Goal: Task Accomplishment & Management: Use online tool/utility

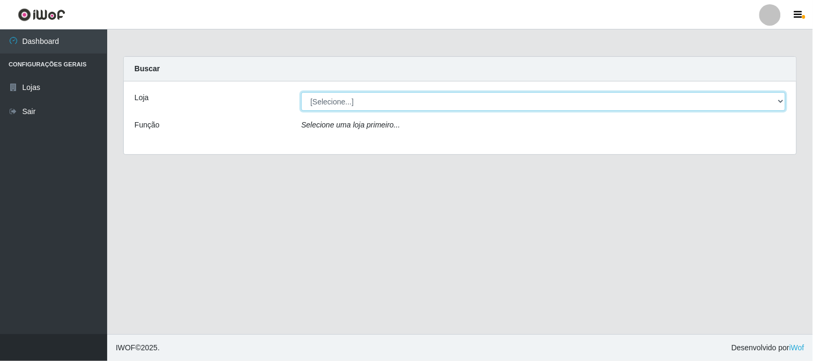
click at [390, 106] on select "[Selecione...] Super Vilton" at bounding box center [543, 101] width 484 height 19
select select "379"
click at [301, 92] on select "[Selecione...] Super Vilton" at bounding box center [543, 101] width 484 height 19
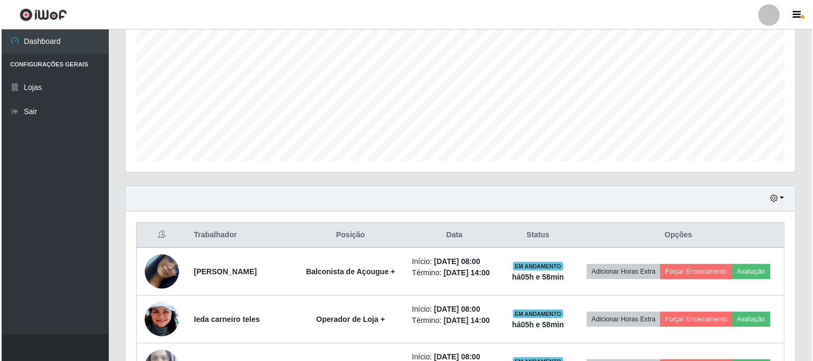
scroll to position [297, 0]
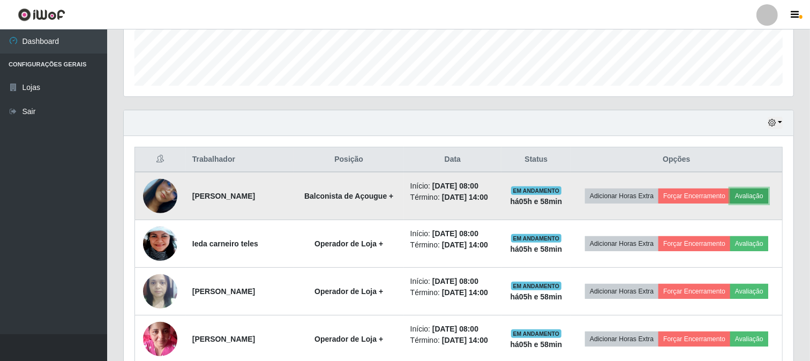
click at [768, 199] on button "Avaliação" at bounding box center [749, 196] width 38 height 15
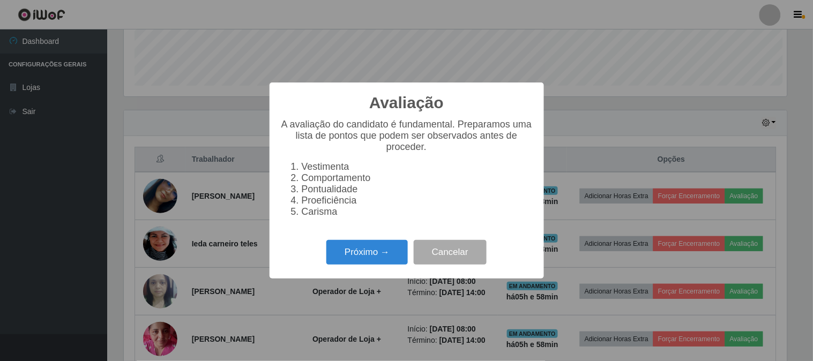
scroll to position [222, 663]
click at [392, 252] on button "Próximo →" at bounding box center [366, 252] width 81 height 25
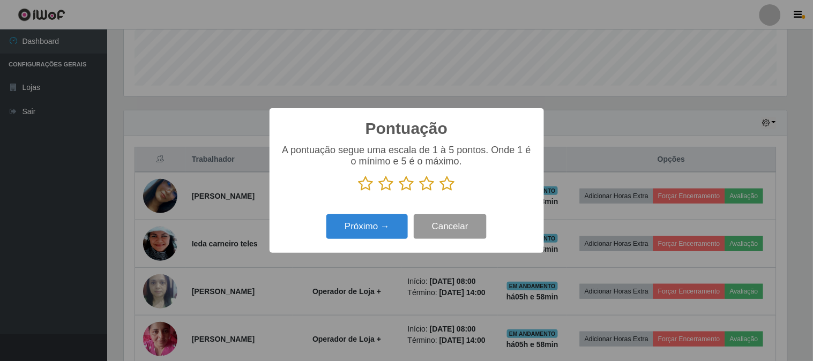
scroll to position [535654, 535213]
click at [444, 181] on icon at bounding box center [447, 184] width 15 height 16
click at [440, 192] on input "radio" at bounding box center [440, 192] width 0 height 0
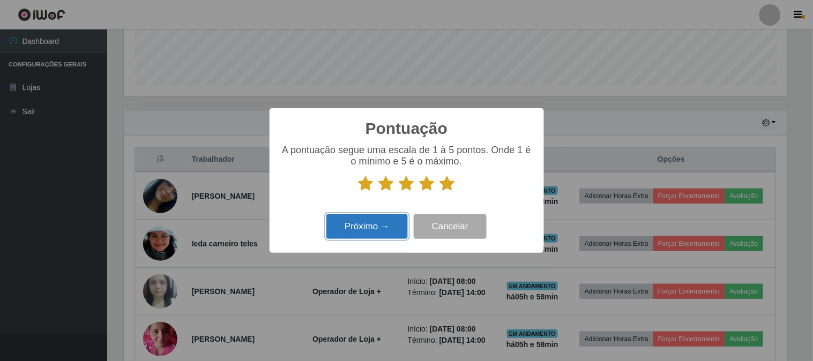
click at [389, 223] on button "Próximo →" at bounding box center [366, 226] width 81 height 25
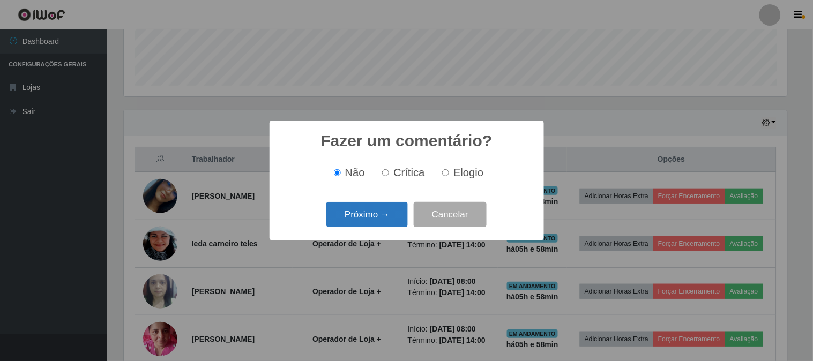
click at [374, 210] on button "Próximo →" at bounding box center [366, 214] width 81 height 25
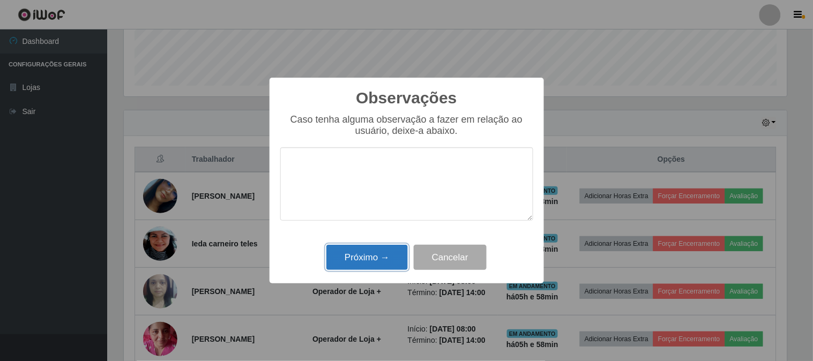
click at [374, 258] on button "Próximo →" at bounding box center [366, 257] width 81 height 25
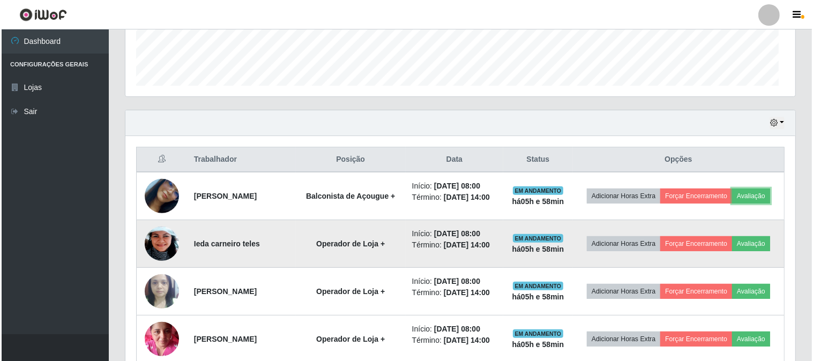
scroll to position [222, 670]
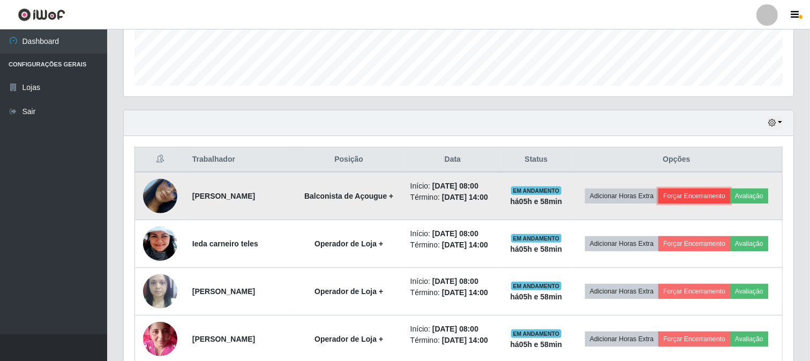
click at [714, 201] on button "Forçar Encerramento" at bounding box center [695, 196] width 72 height 15
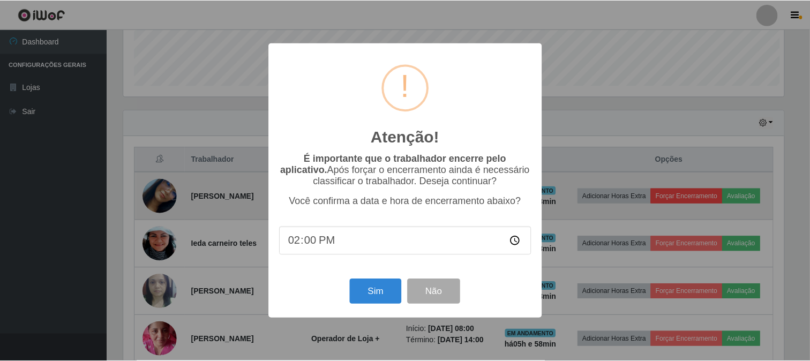
scroll to position [222, 663]
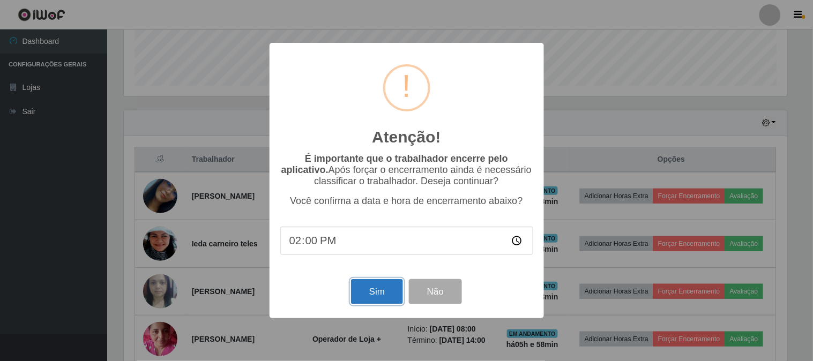
click at [366, 296] on button "Sim" at bounding box center [377, 291] width 52 height 25
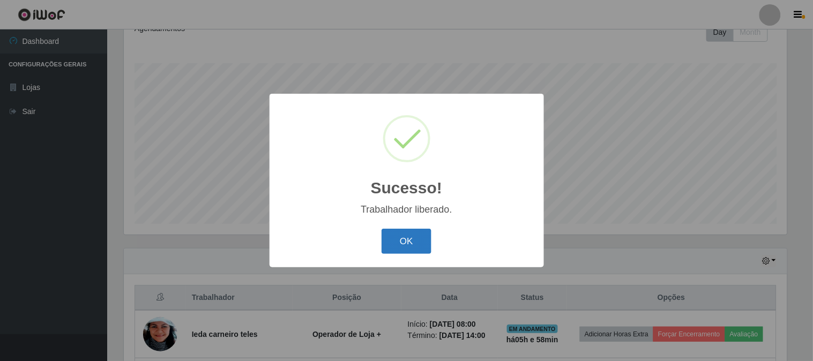
click at [410, 254] on button "OK" at bounding box center [407, 241] width 50 height 25
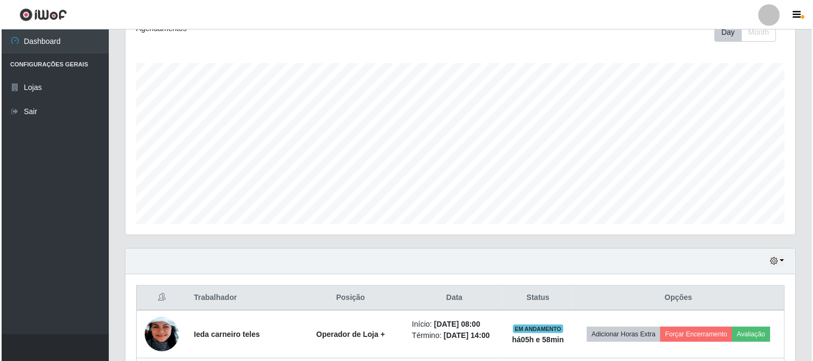
scroll to position [279, 0]
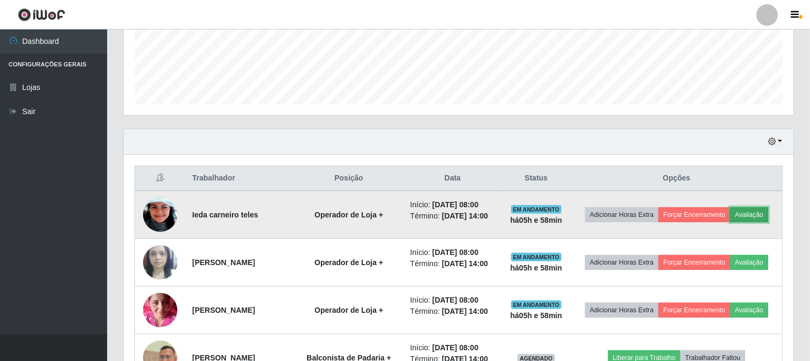
click at [765, 212] on button "Avaliação" at bounding box center [749, 214] width 38 height 15
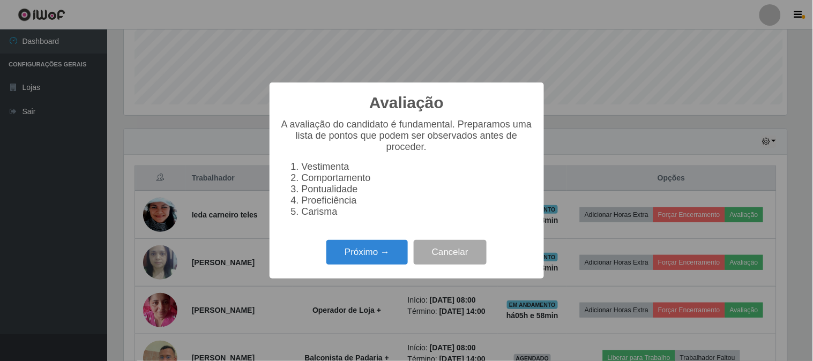
scroll to position [222, 663]
click at [356, 255] on button "Próximo →" at bounding box center [366, 252] width 81 height 25
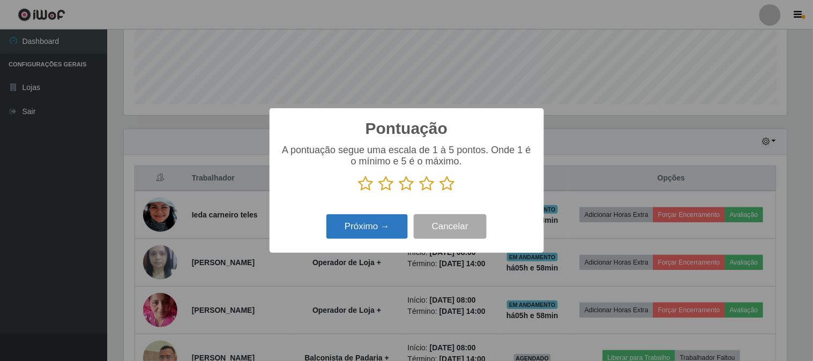
scroll to position [535654, 535213]
click at [449, 183] on icon at bounding box center [447, 184] width 15 height 16
click at [440, 192] on input "radio" at bounding box center [440, 192] width 0 height 0
click at [388, 236] on button "Próximo →" at bounding box center [366, 226] width 81 height 25
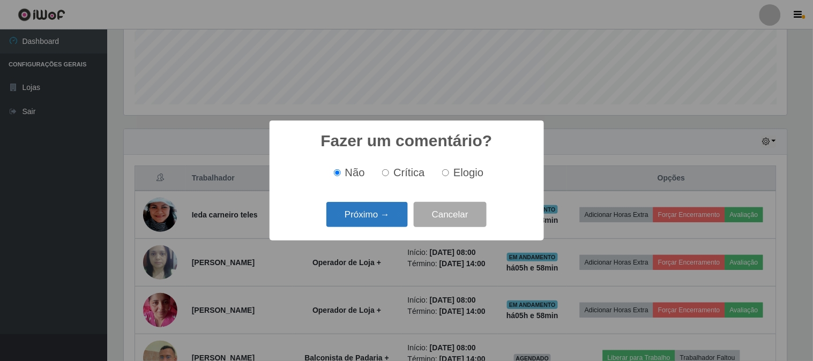
click at [389, 212] on button "Próximo →" at bounding box center [366, 214] width 81 height 25
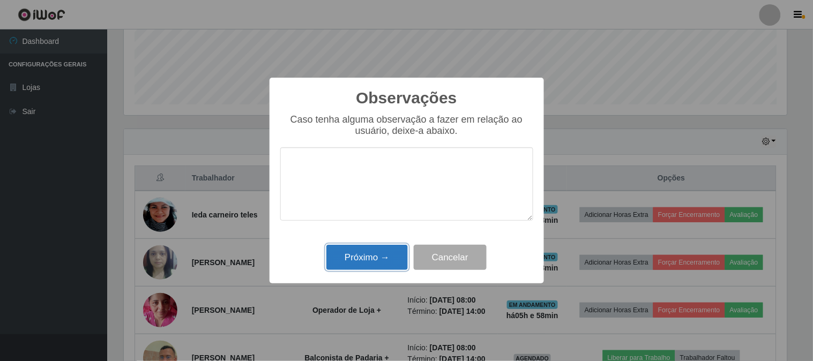
click at [368, 264] on button "Próximo →" at bounding box center [366, 257] width 81 height 25
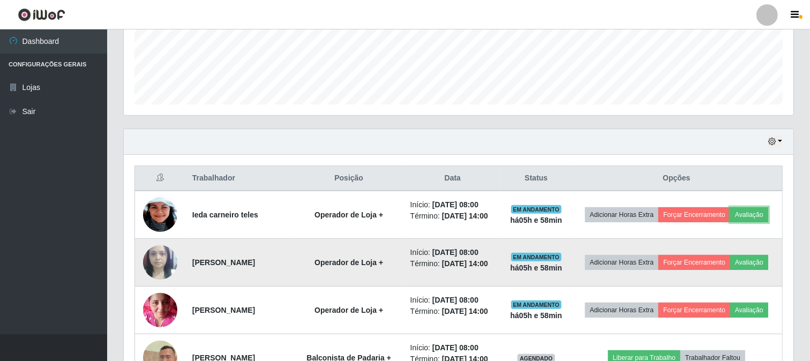
scroll to position [222, 670]
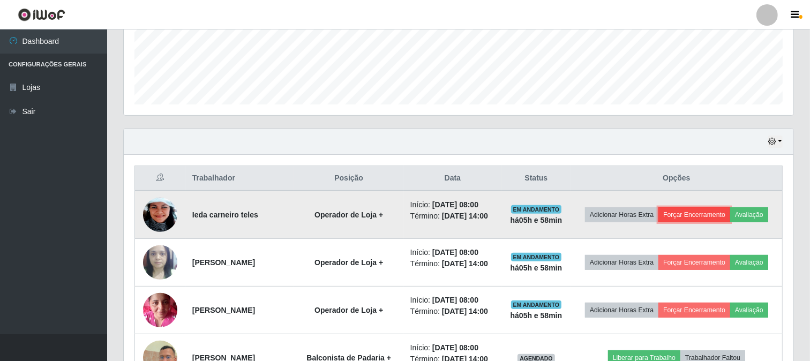
click at [706, 216] on button "Forçar Encerramento" at bounding box center [695, 214] width 72 height 15
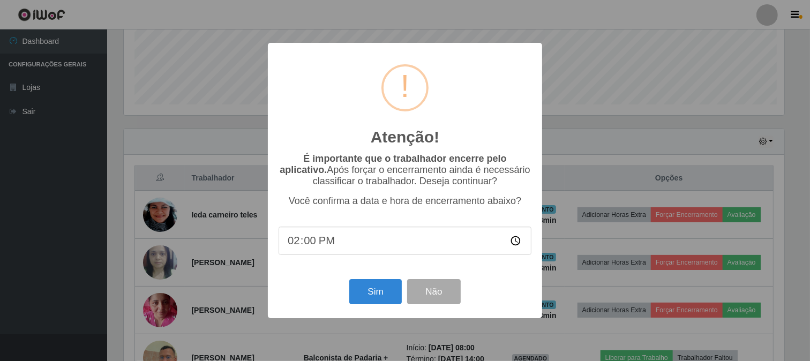
scroll to position [222, 663]
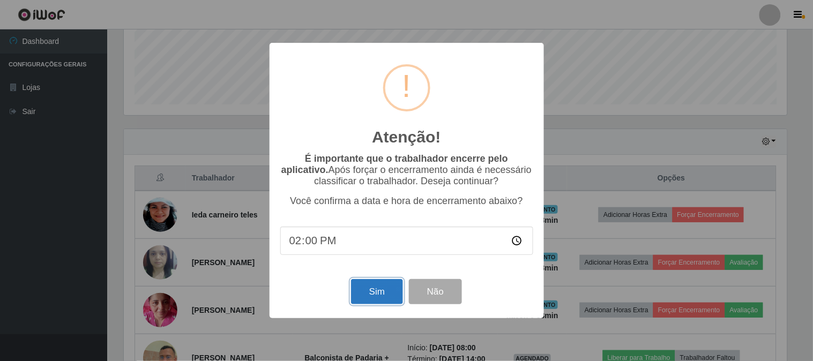
click at [377, 288] on button "Sim" at bounding box center [377, 291] width 52 height 25
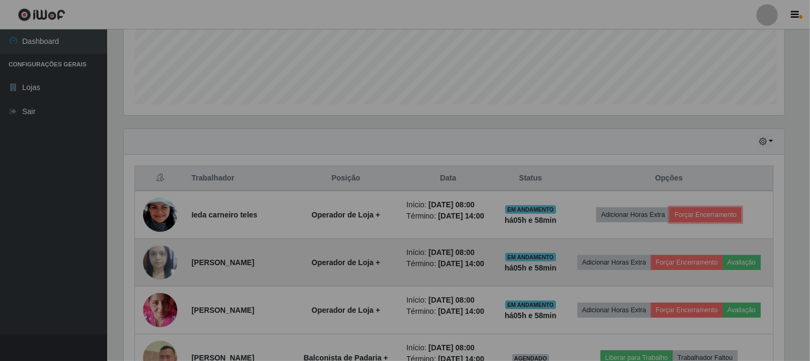
scroll to position [0, 0]
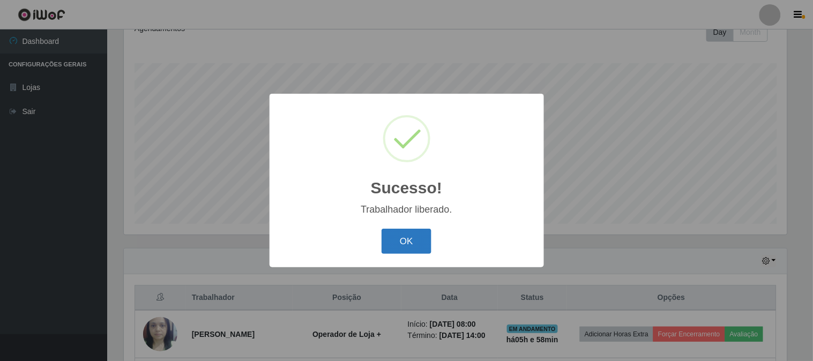
click at [405, 234] on button "OK" at bounding box center [407, 241] width 50 height 25
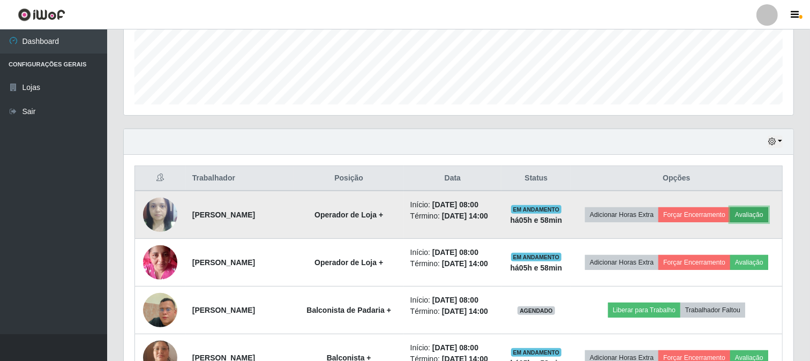
click at [759, 221] on button "Avaliação" at bounding box center [749, 214] width 38 height 15
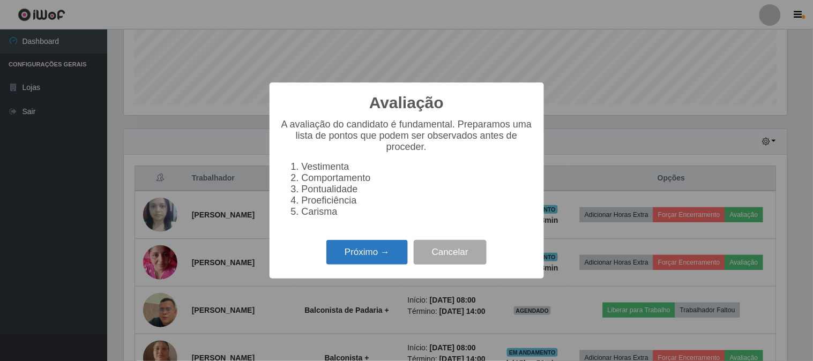
click at [359, 245] on button "Próximo →" at bounding box center [366, 252] width 81 height 25
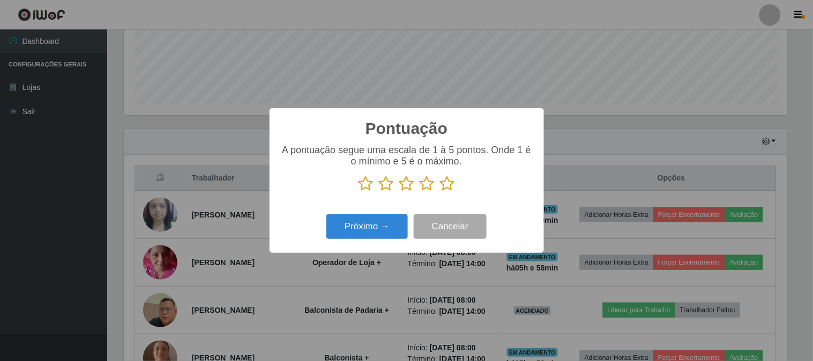
click at [451, 192] on icon at bounding box center [447, 184] width 15 height 16
click at [440, 192] on input "radio" at bounding box center [440, 192] width 0 height 0
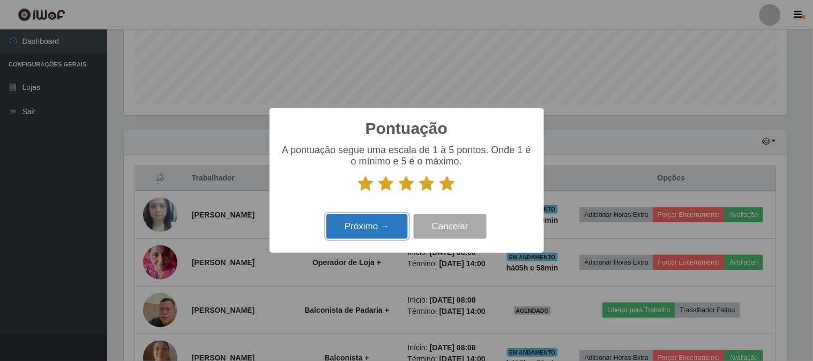
click at [369, 231] on button "Próximo →" at bounding box center [366, 226] width 81 height 25
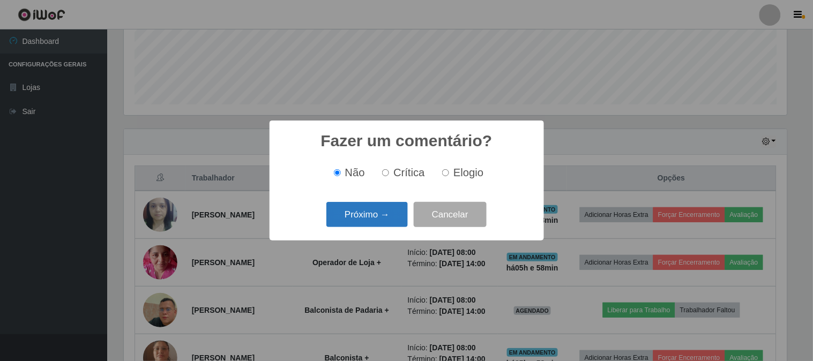
click at [389, 218] on button "Próximo →" at bounding box center [366, 214] width 81 height 25
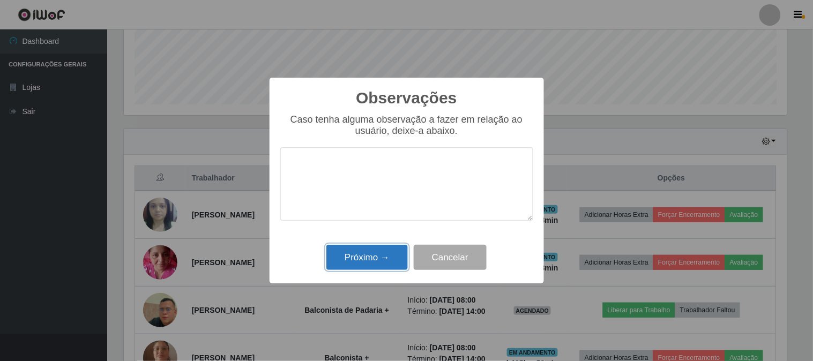
click at [369, 258] on button "Próximo →" at bounding box center [366, 257] width 81 height 25
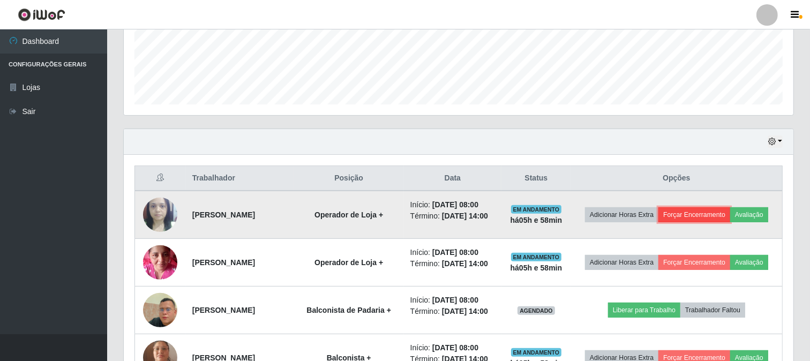
click at [695, 219] on button "Forçar Encerramento" at bounding box center [695, 214] width 72 height 15
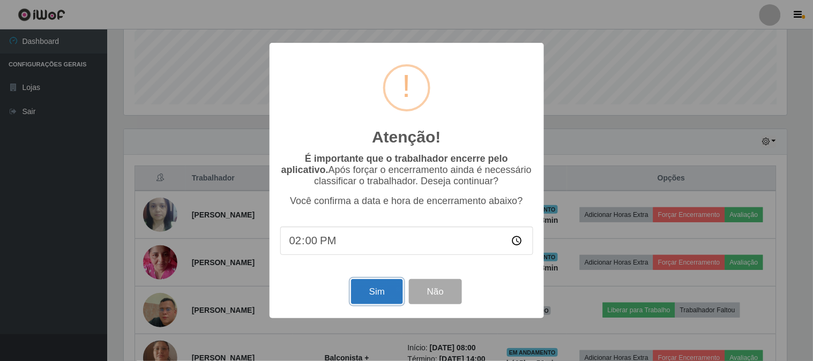
click at [370, 298] on button "Sim" at bounding box center [377, 291] width 52 height 25
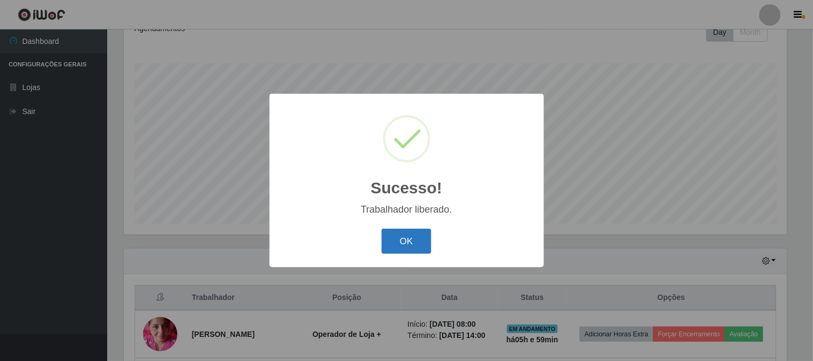
click at [419, 242] on button "OK" at bounding box center [407, 241] width 50 height 25
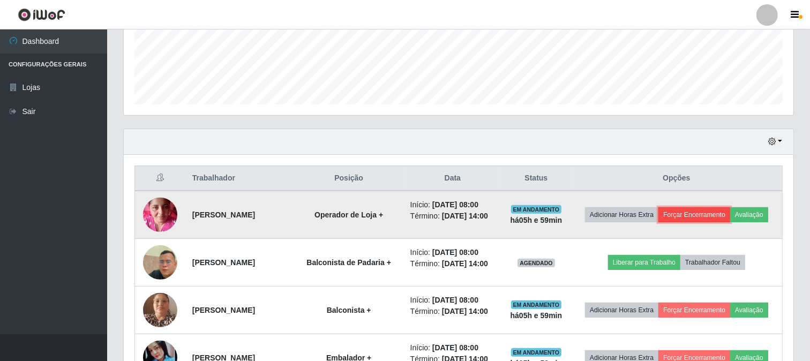
click at [717, 210] on button "Forçar Encerramento" at bounding box center [695, 214] width 72 height 15
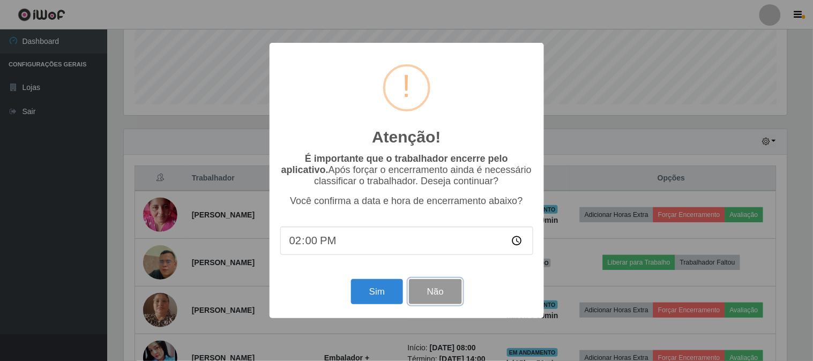
click at [437, 292] on button "Não" at bounding box center [435, 291] width 53 height 25
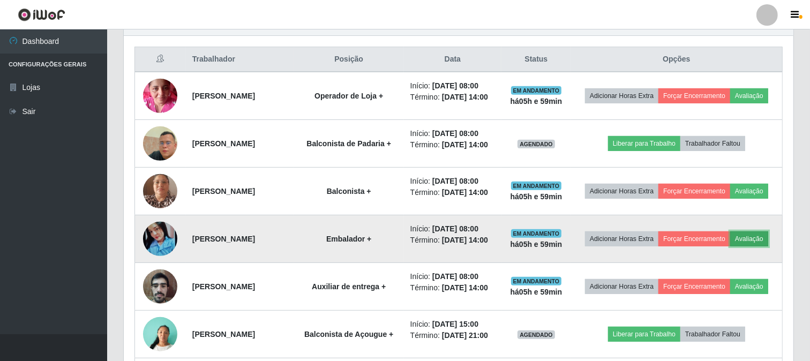
click at [758, 244] on button "Avaliação" at bounding box center [749, 238] width 38 height 15
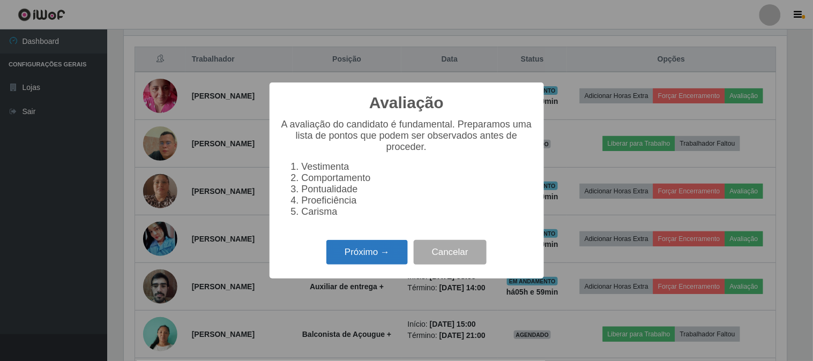
click at [372, 260] on button "Próximo →" at bounding box center [366, 252] width 81 height 25
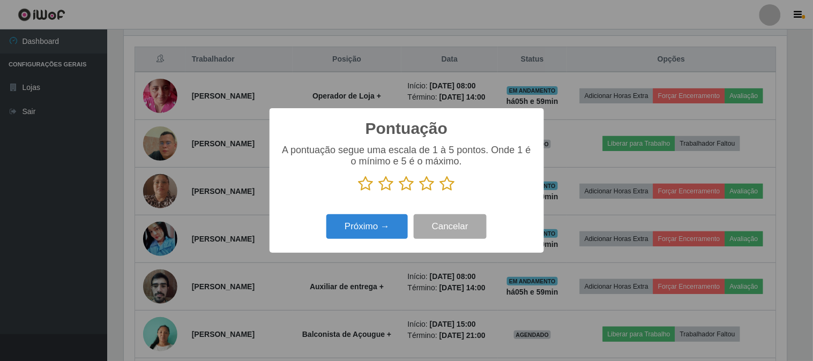
click at [449, 184] on icon at bounding box center [447, 184] width 15 height 16
click at [440, 192] on input "radio" at bounding box center [440, 192] width 0 height 0
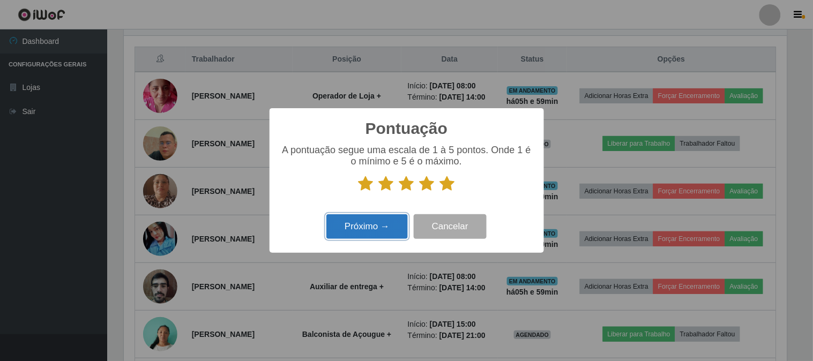
click at [390, 228] on button "Próximo →" at bounding box center [366, 226] width 81 height 25
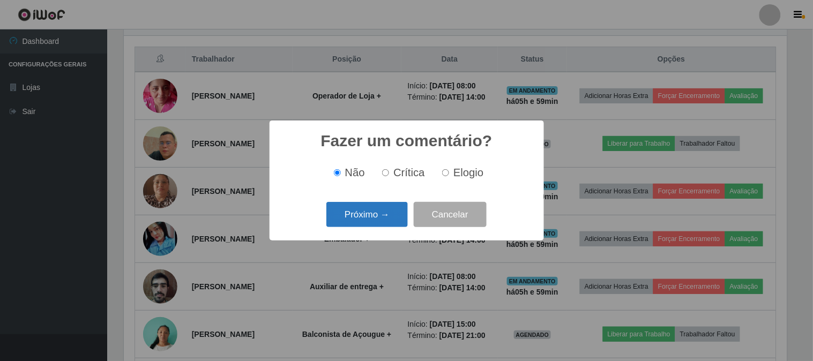
click at [389, 218] on button "Próximo →" at bounding box center [366, 214] width 81 height 25
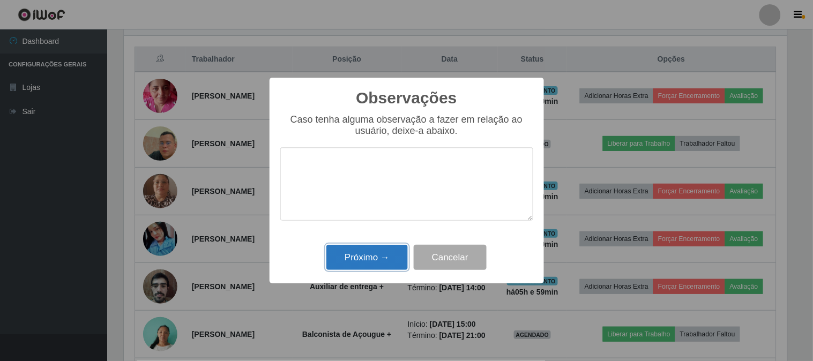
click at [387, 254] on button "Próximo →" at bounding box center [366, 257] width 81 height 25
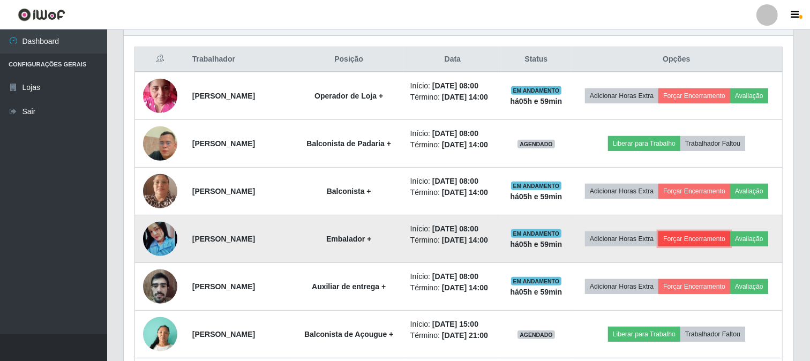
click at [698, 243] on button "Forçar Encerramento" at bounding box center [695, 238] width 72 height 15
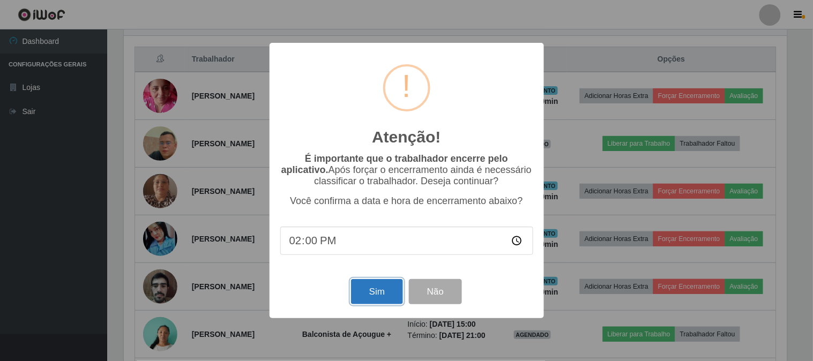
click at [378, 293] on button "Sim" at bounding box center [377, 291] width 52 height 25
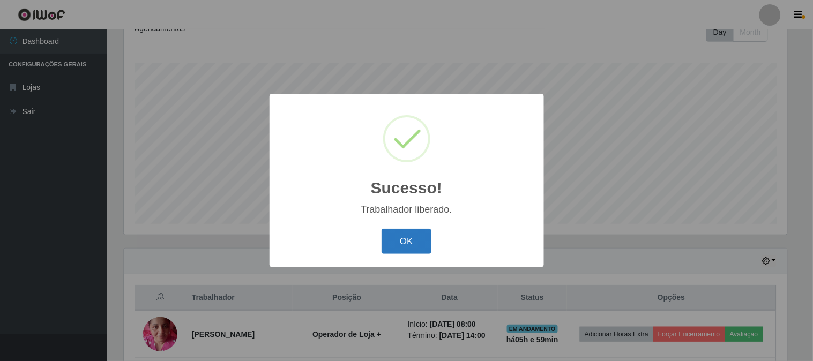
click at [407, 245] on button "OK" at bounding box center [407, 241] width 50 height 25
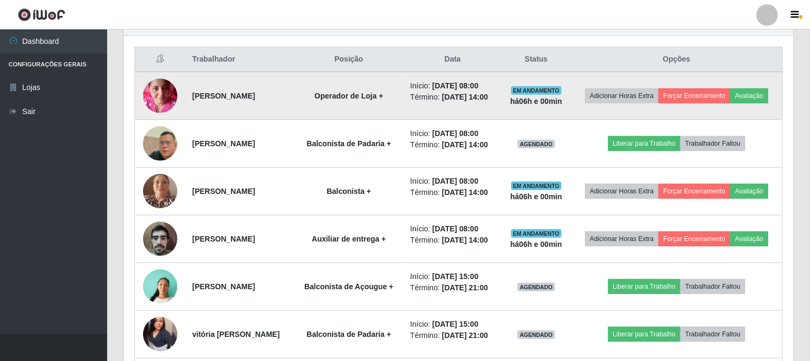
click at [705, 87] on td "Adicionar Horas Extra Forçar Encerramento Avaliação" at bounding box center [677, 96] width 212 height 48
click at [711, 98] on button "Forçar Encerramento" at bounding box center [695, 95] width 72 height 15
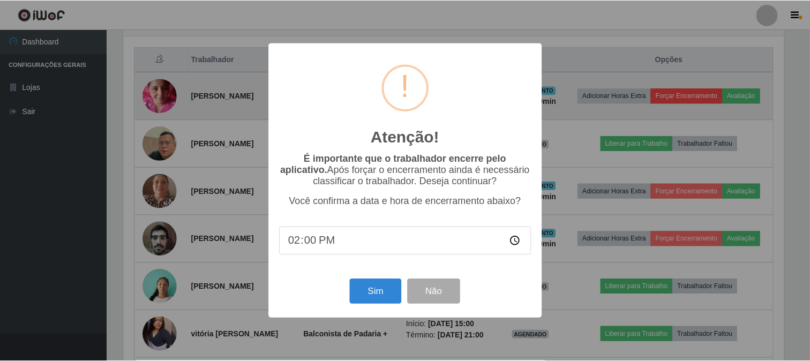
scroll to position [222, 663]
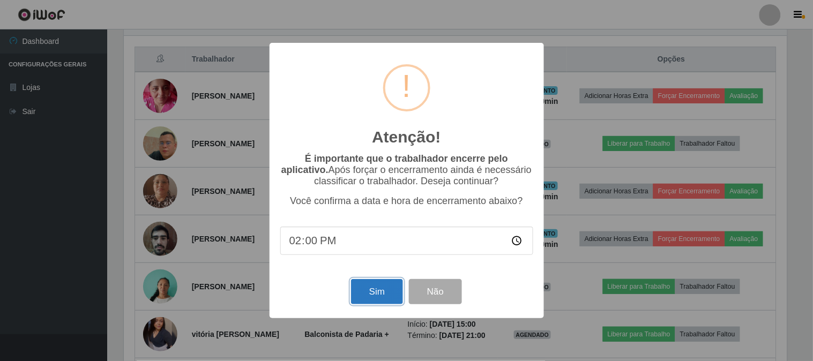
click at [370, 291] on button "Sim" at bounding box center [377, 291] width 52 height 25
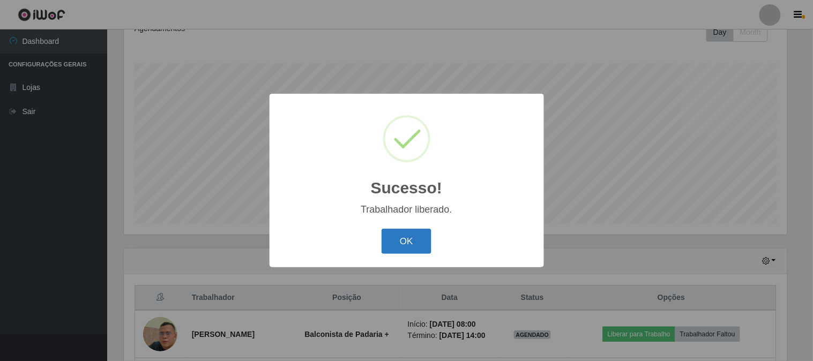
click at [407, 240] on button "OK" at bounding box center [407, 241] width 50 height 25
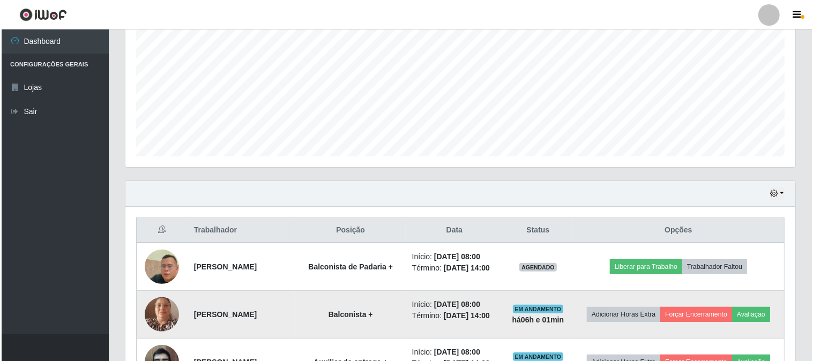
scroll to position [279, 0]
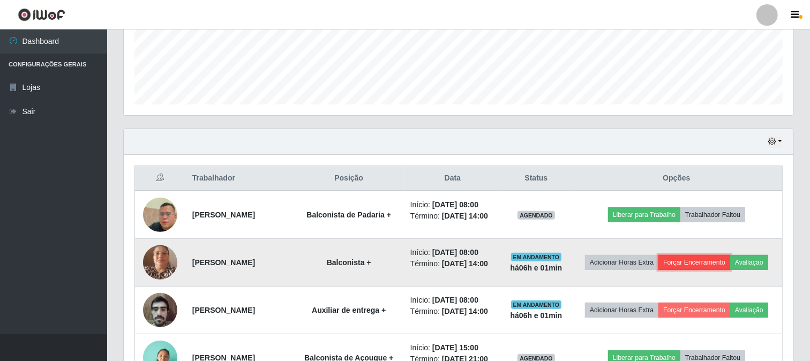
click at [726, 266] on button "Forçar Encerramento" at bounding box center [695, 262] width 72 height 15
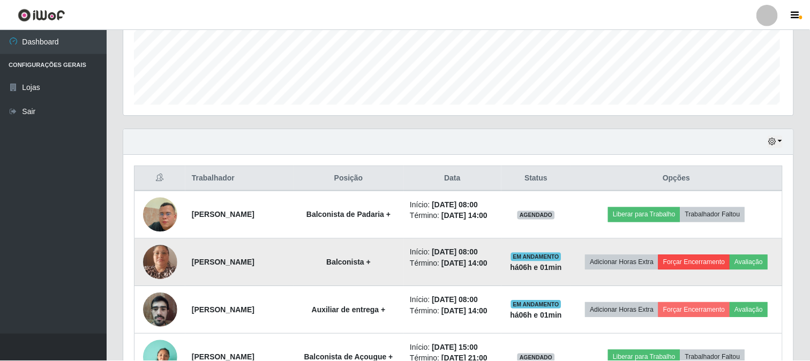
scroll to position [222, 663]
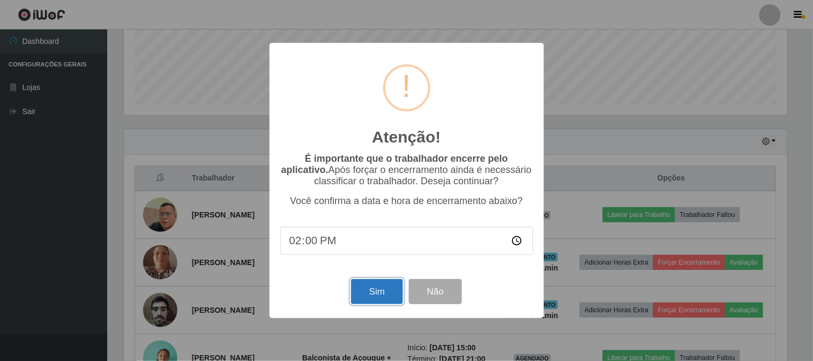
click at [384, 288] on button "Sim" at bounding box center [377, 291] width 52 height 25
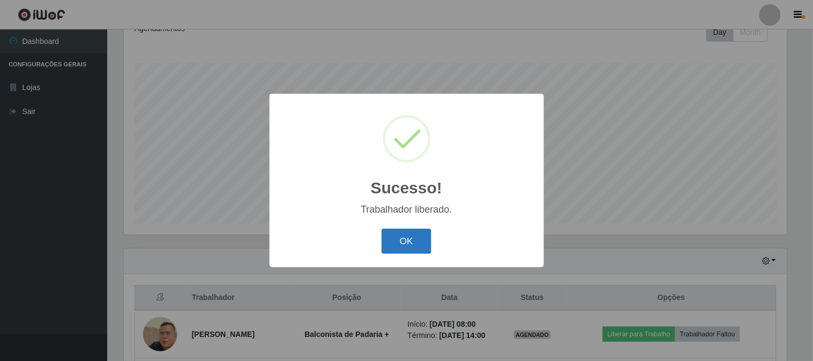
click at [386, 244] on button "OK" at bounding box center [407, 241] width 50 height 25
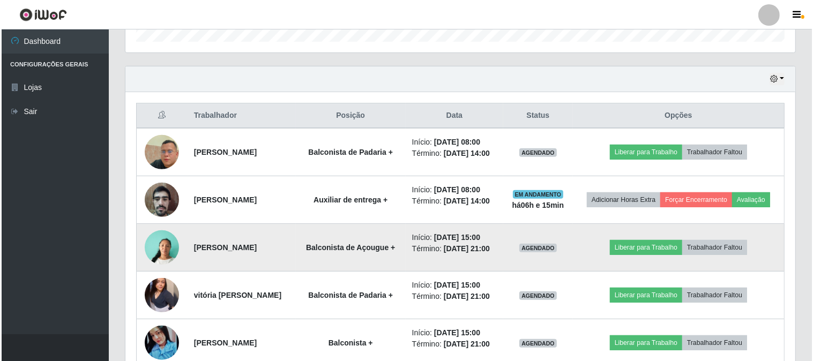
scroll to position [338, 0]
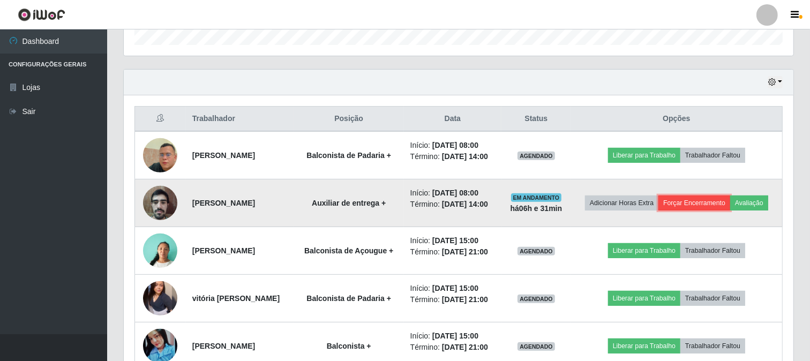
click at [697, 205] on button "Forçar Encerramento" at bounding box center [695, 203] width 72 height 15
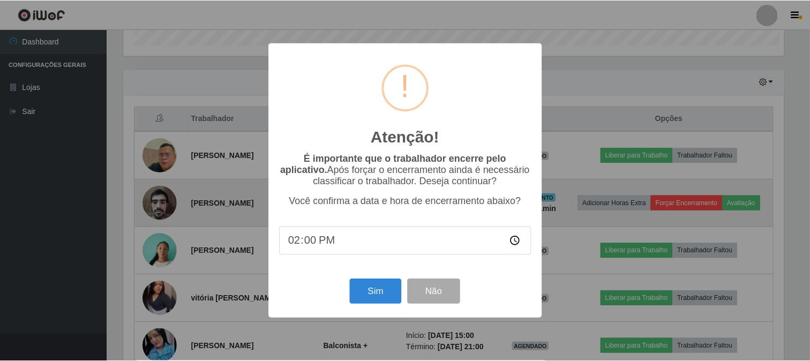
scroll to position [222, 663]
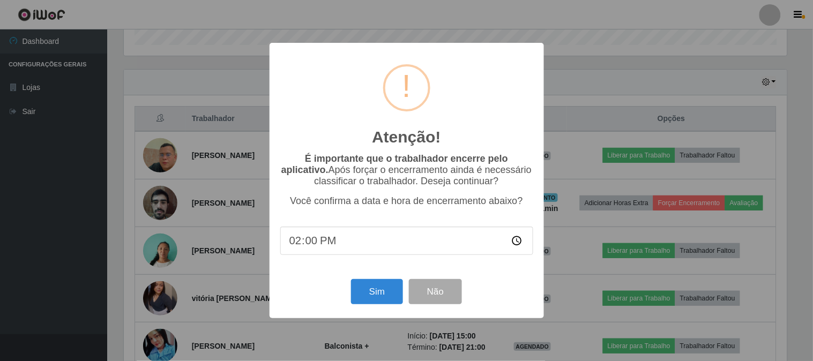
click at [313, 235] on input "14:00" at bounding box center [406, 241] width 253 height 28
type input "14:31"
click at [378, 298] on button "Sim" at bounding box center [377, 291] width 52 height 25
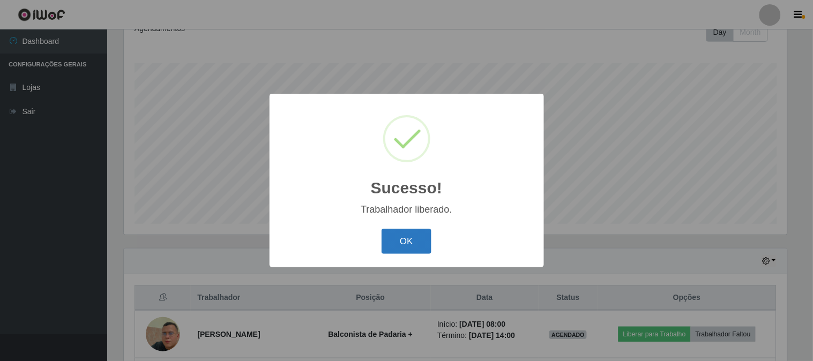
click at [416, 229] on button "OK" at bounding box center [407, 241] width 50 height 25
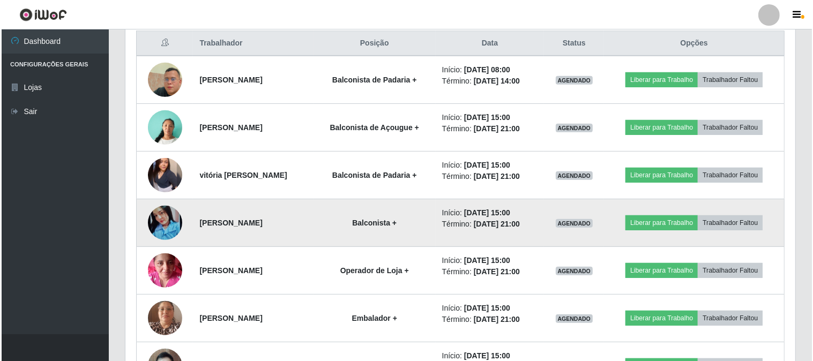
scroll to position [435, 0]
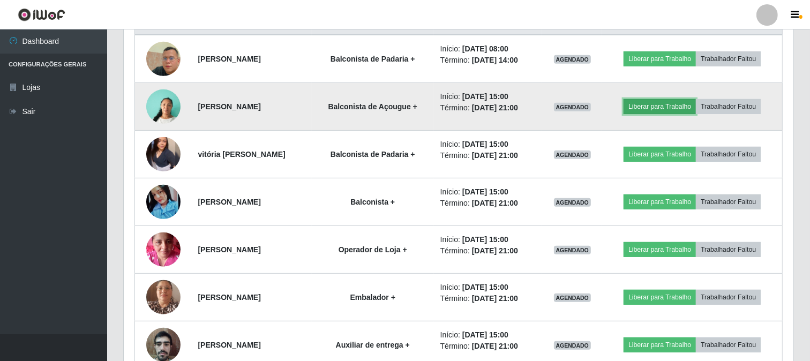
click at [682, 103] on button "Liberar para Trabalho" at bounding box center [660, 106] width 72 height 15
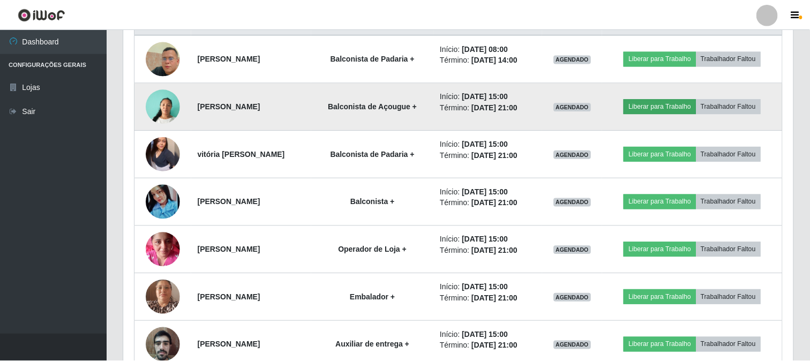
scroll to position [222, 663]
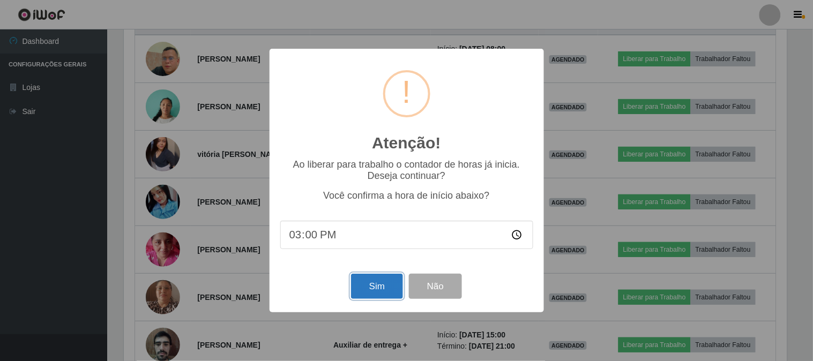
click at [358, 290] on button "Sim" at bounding box center [377, 286] width 52 height 25
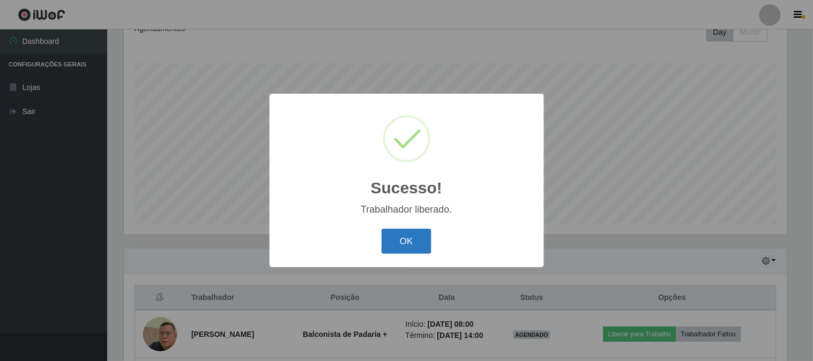
click at [399, 238] on button "OK" at bounding box center [407, 241] width 50 height 25
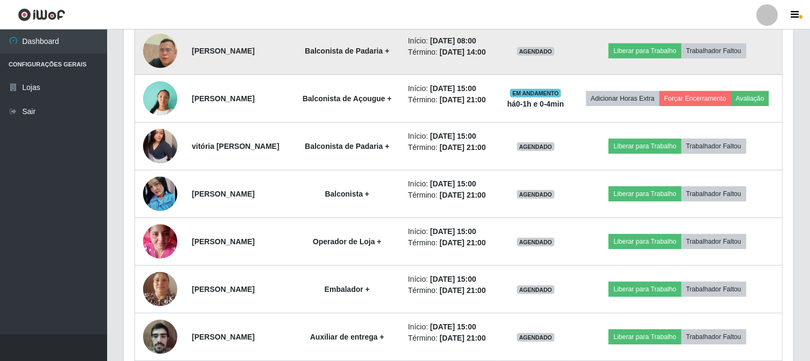
scroll to position [457, 0]
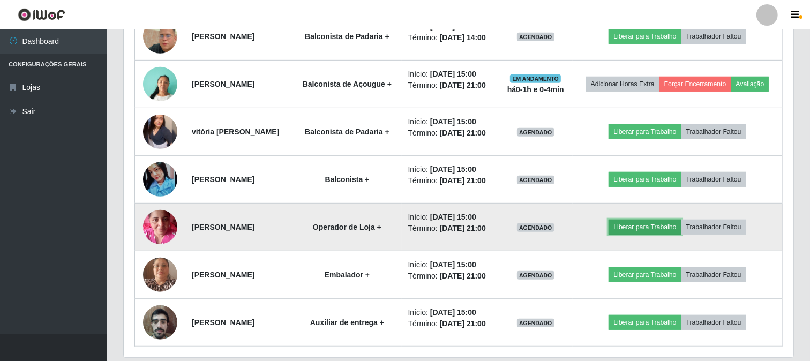
click at [666, 235] on button "Liberar para Trabalho" at bounding box center [645, 227] width 72 height 15
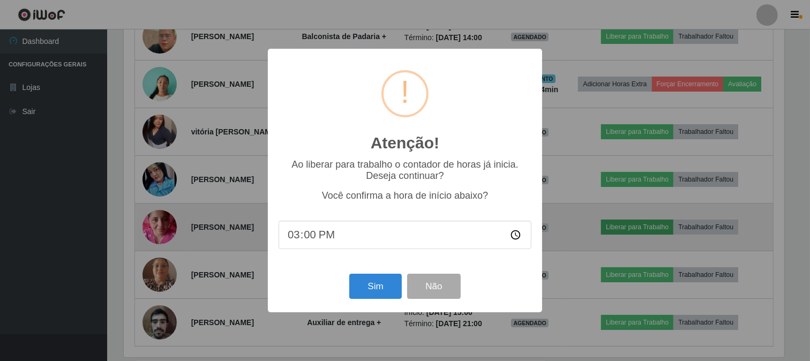
scroll to position [222, 663]
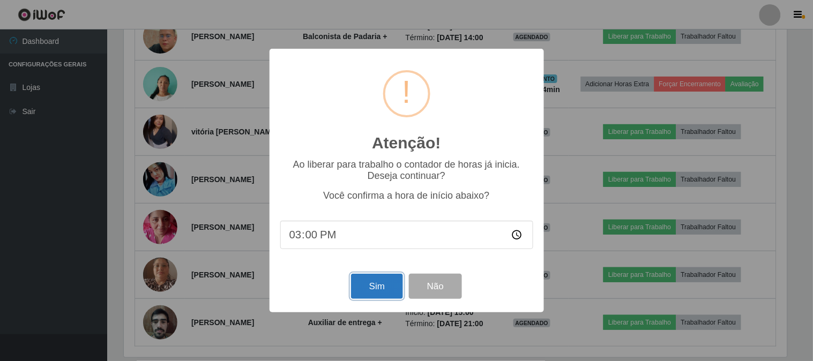
click at [378, 290] on button "Sim" at bounding box center [377, 286] width 52 height 25
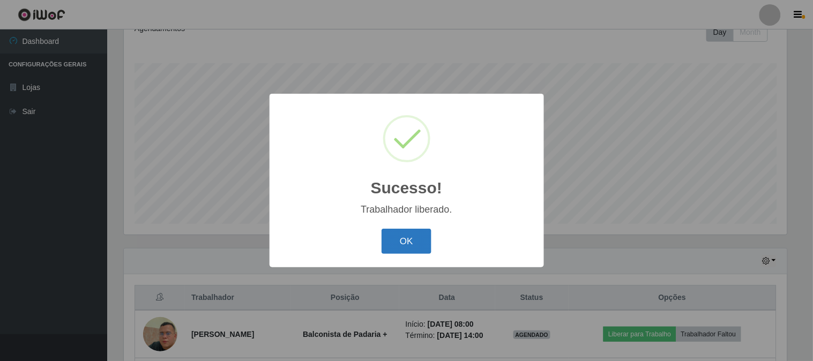
click at [409, 247] on button "OK" at bounding box center [407, 241] width 50 height 25
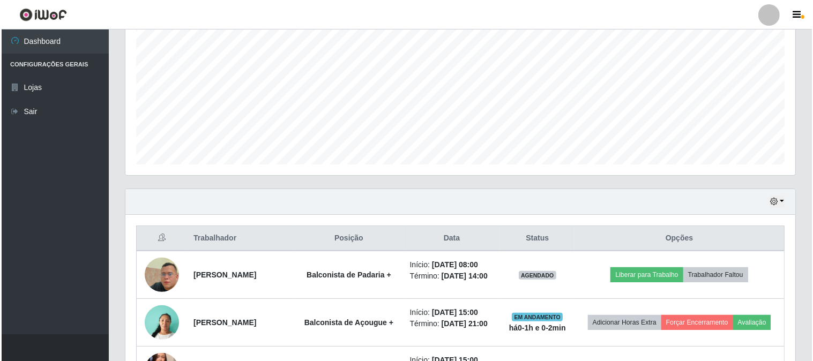
scroll to position [457, 0]
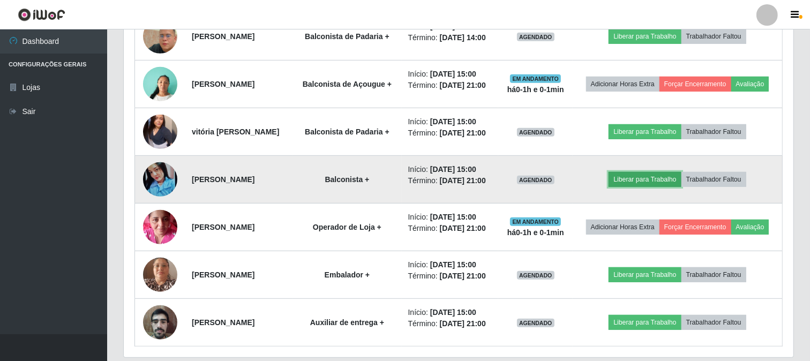
click at [623, 187] on button "Liberar para Trabalho" at bounding box center [645, 179] width 72 height 15
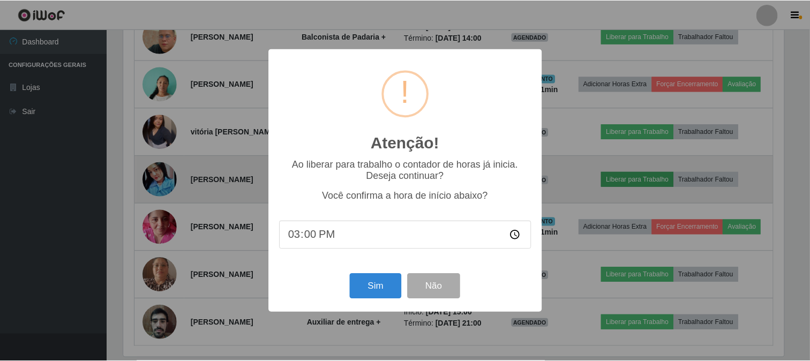
scroll to position [222, 663]
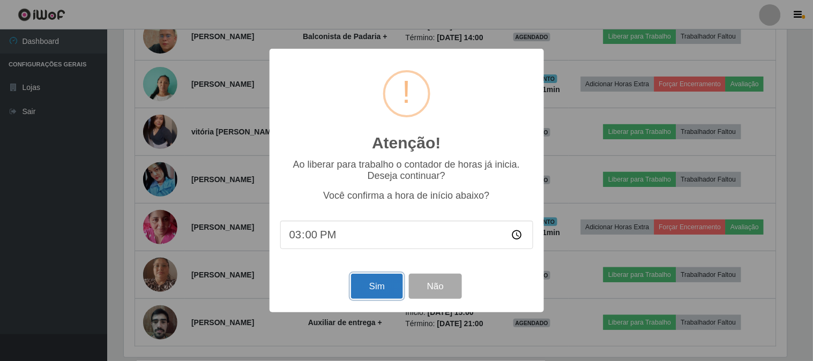
click at [360, 287] on button "Sim" at bounding box center [377, 286] width 52 height 25
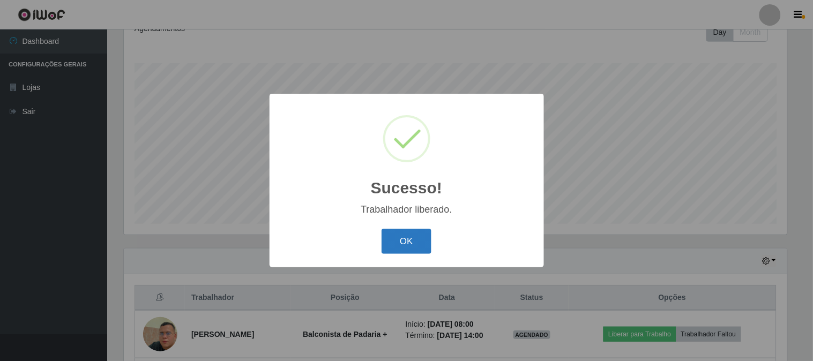
click at [400, 244] on button "OK" at bounding box center [407, 241] width 50 height 25
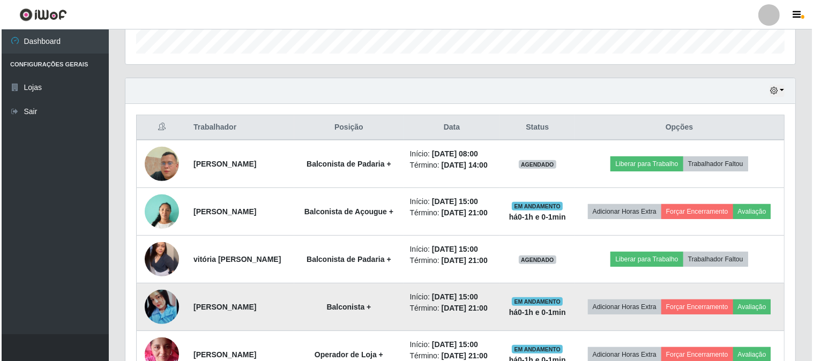
scroll to position [398, 0]
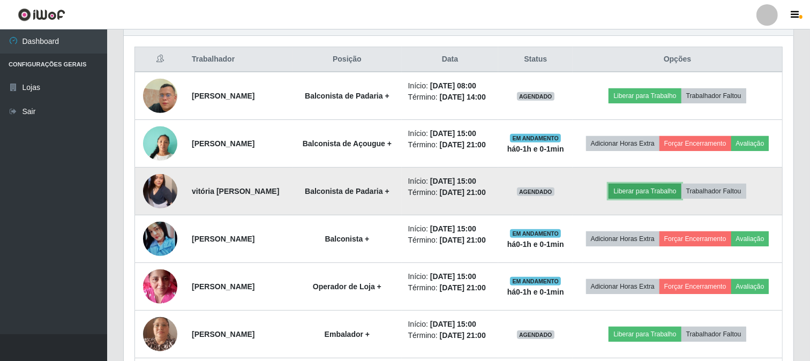
click at [645, 199] on button "Liberar para Trabalho" at bounding box center [645, 191] width 72 height 15
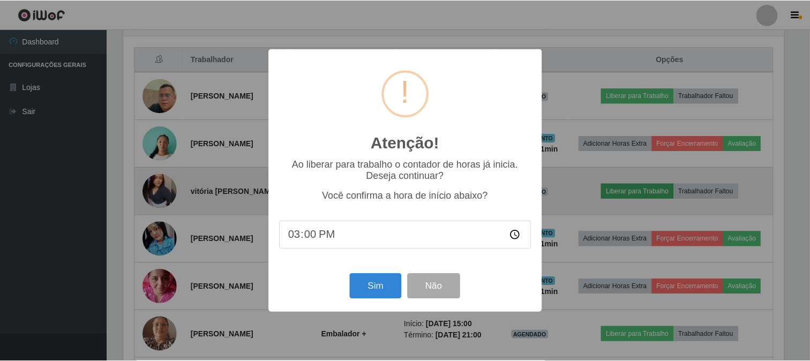
scroll to position [222, 663]
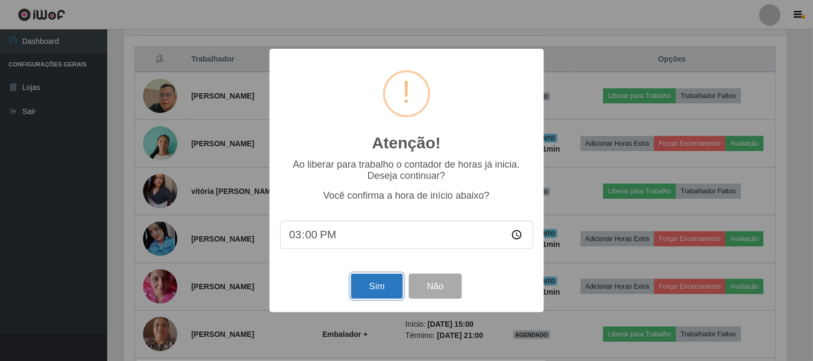
click at [376, 281] on button "Sim" at bounding box center [377, 286] width 52 height 25
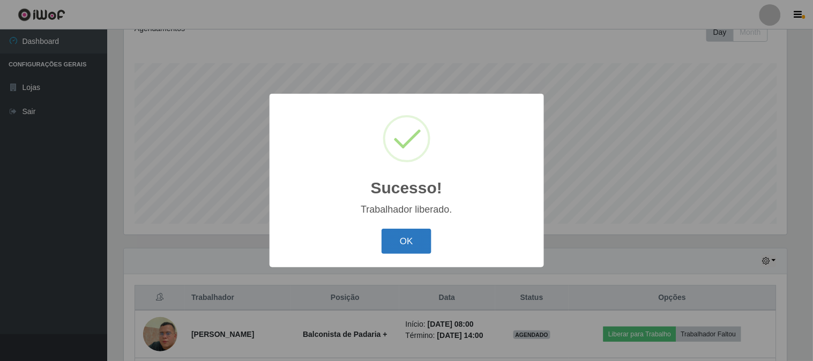
click at [416, 241] on button "OK" at bounding box center [407, 241] width 50 height 25
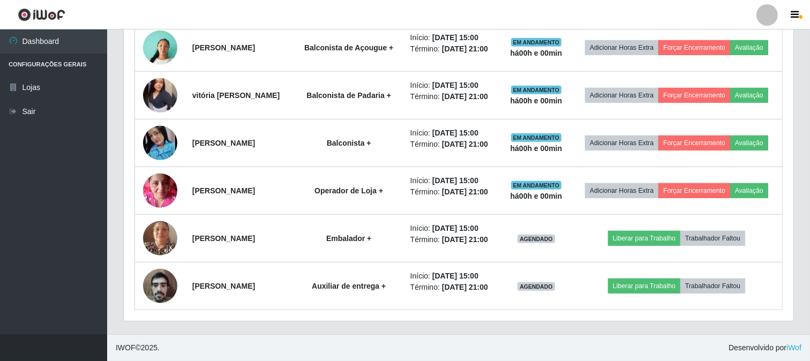
scroll to position [494, 0]
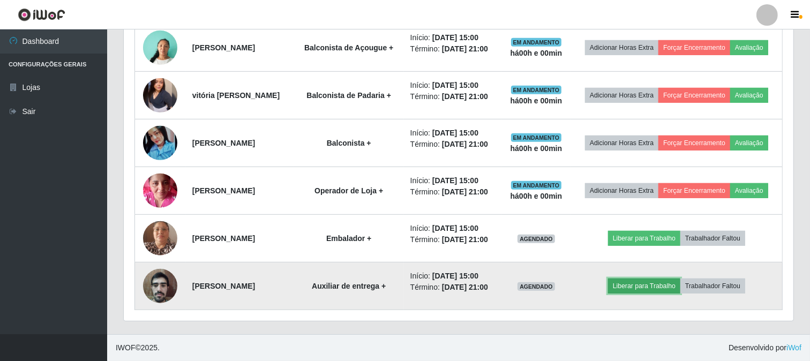
click at [639, 282] on button "Liberar para Trabalho" at bounding box center [644, 286] width 72 height 15
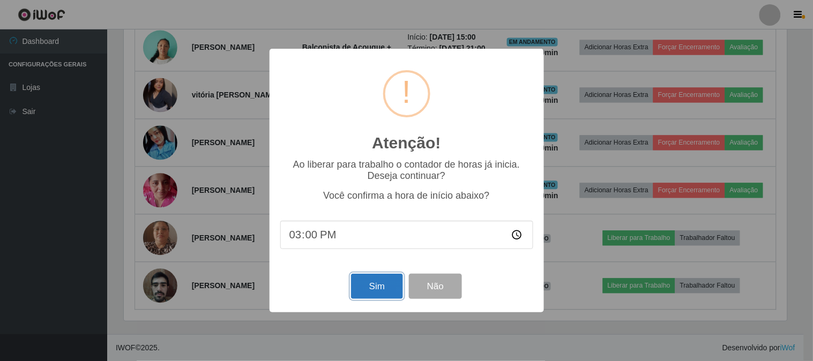
click at [368, 288] on button "Sim" at bounding box center [377, 286] width 52 height 25
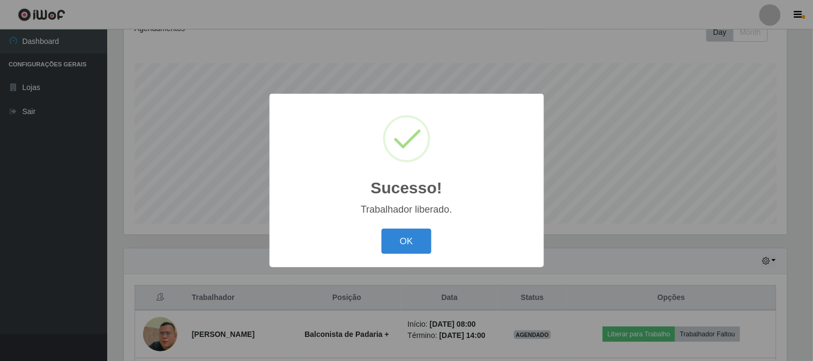
click at [413, 227] on div "OK Cancel" at bounding box center [406, 241] width 253 height 31
click at [410, 233] on button "OK" at bounding box center [407, 241] width 50 height 25
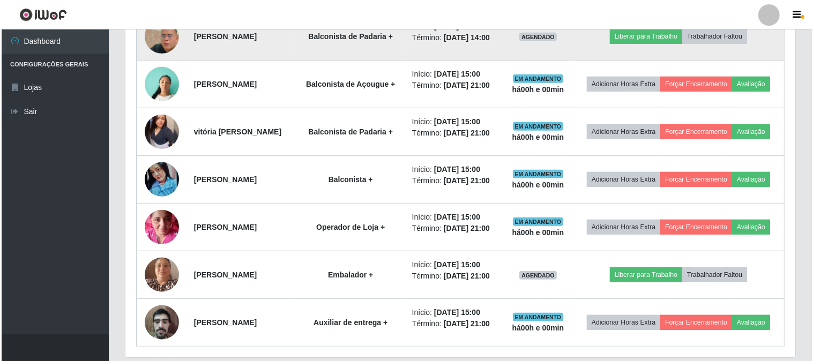
scroll to position [494, 0]
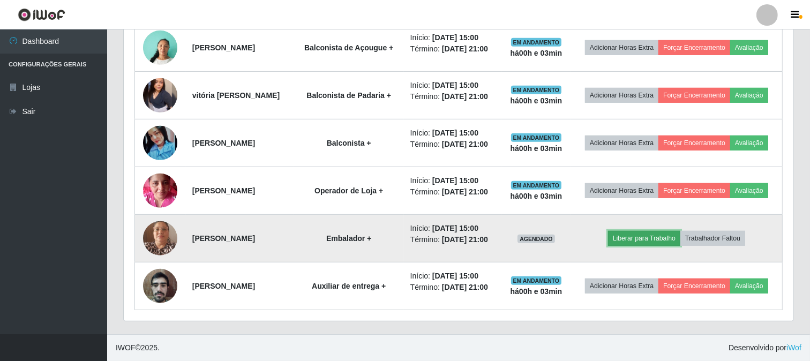
click at [629, 241] on button "Liberar para Trabalho" at bounding box center [644, 238] width 72 height 15
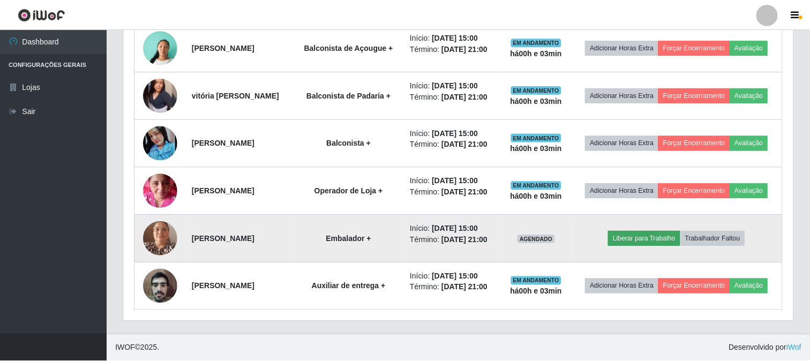
scroll to position [222, 663]
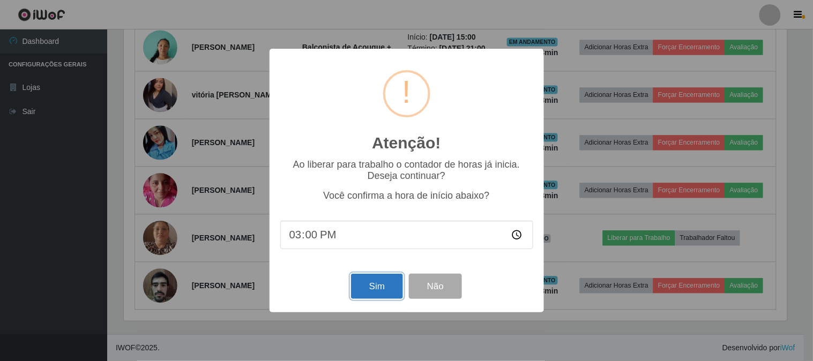
click at [364, 282] on button "Sim" at bounding box center [377, 286] width 52 height 25
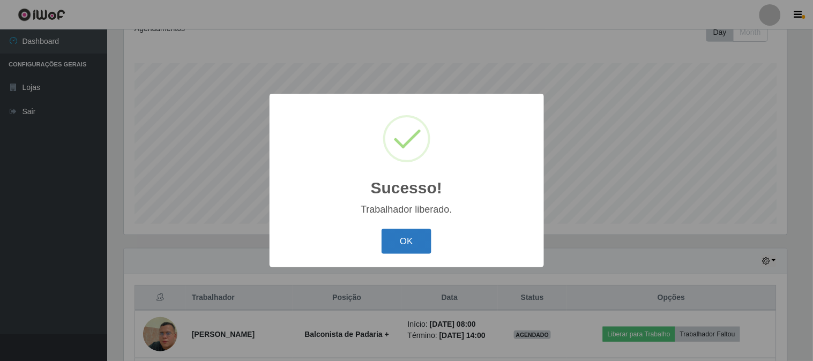
click at [387, 243] on button "OK" at bounding box center [407, 241] width 50 height 25
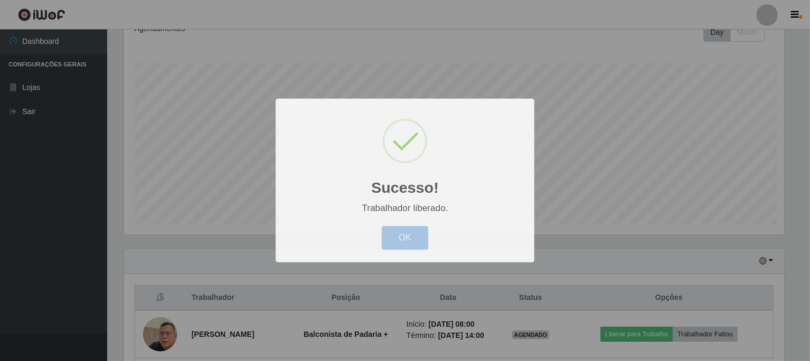
scroll to position [222, 670]
